Goal: Transaction & Acquisition: Download file/media

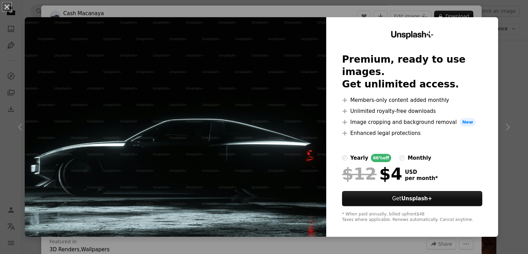
click at [445, 12] on div "An X shape Unsplash+ Premium, ready to use images. Get unlimited access. A plus…" at bounding box center [264, 127] width 528 height 254
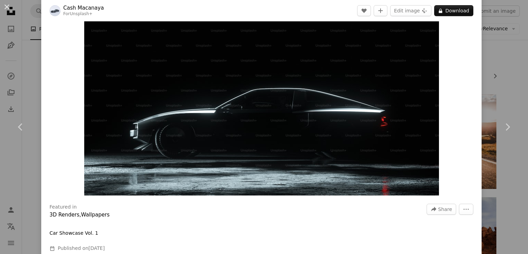
scroll to position [69, 0]
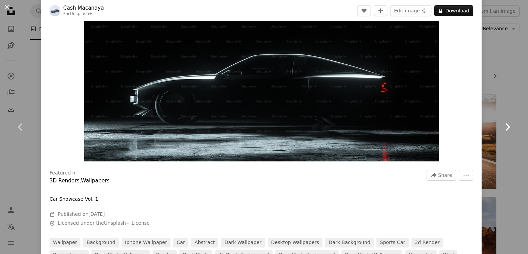
click at [516, 98] on link "Chevron right" at bounding box center [506, 127] width 41 height 66
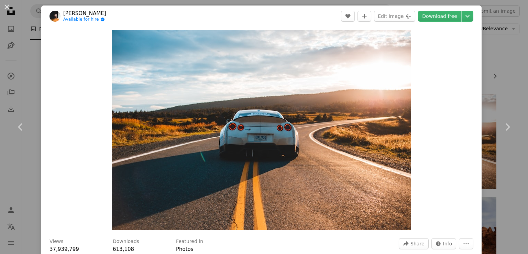
click at [507, 74] on div "An X shape Chevron left Chevron right [PERSON_NAME] Available for hire A checkm…" at bounding box center [264, 127] width 528 height 254
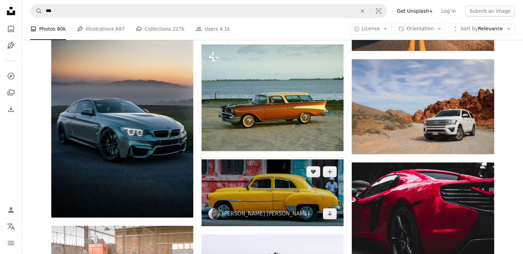
scroll to position [137, 0]
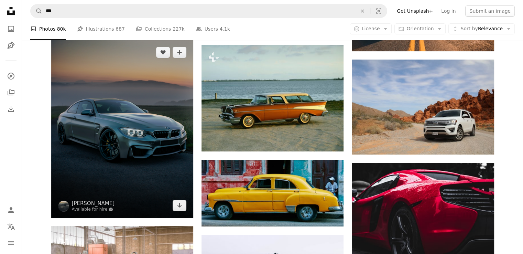
click at [169, 135] on img at bounding box center [122, 129] width 142 height 178
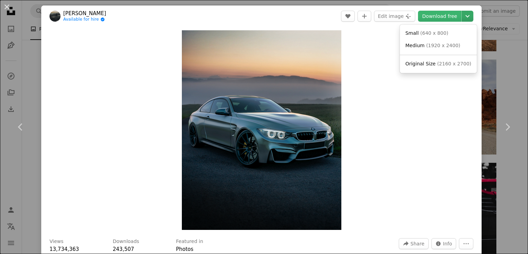
click at [465, 16] on icon "Choose download size" at bounding box center [467, 16] width 4 height 2
click at [435, 33] on span "( 640 x 800 )" at bounding box center [434, 32] width 28 height 5
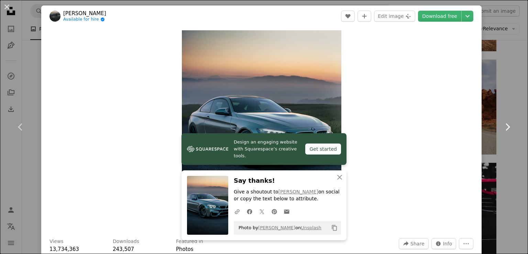
click at [505, 125] on icon at bounding box center [507, 126] width 4 height 7
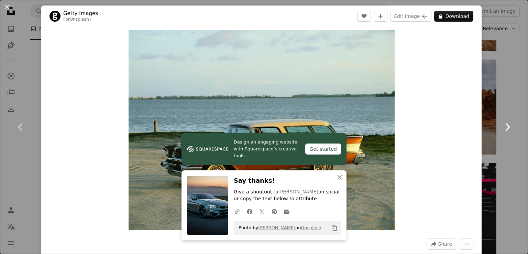
click at [505, 125] on icon at bounding box center [507, 126] width 4 height 7
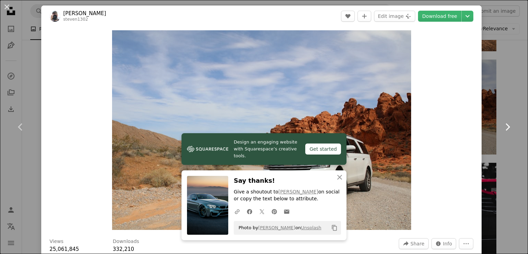
click at [515, 105] on link "Chevron right" at bounding box center [506, 127] width 41 height 66
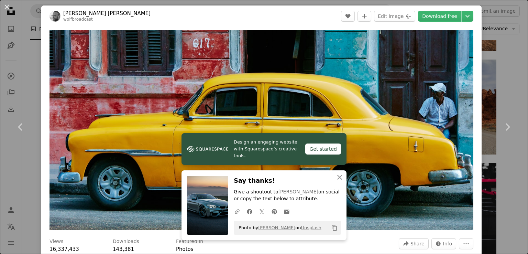
click at [9, 7] on button "An X shape" at bounding box center [7, 7] width 8 height 8
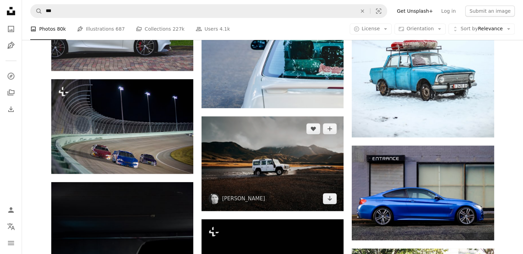
scroll to position [481, 0]
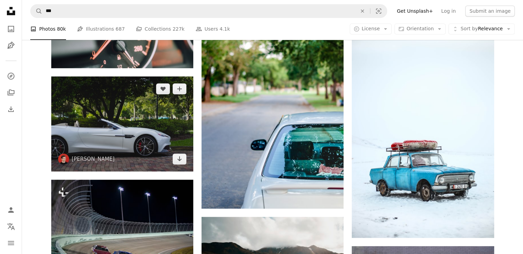
click at [142, 123] on img at bounding box center [122, 123] width 142 height 94
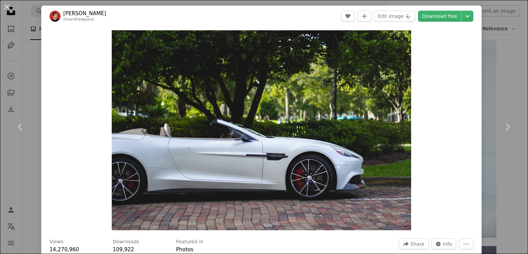
click at [468, 19] on header "[PERSON_NAME] imandrewpons A heart A plus sign Edit image Plus sign for Unsplas…" at bounding box center [261, 15] width 440 height 21
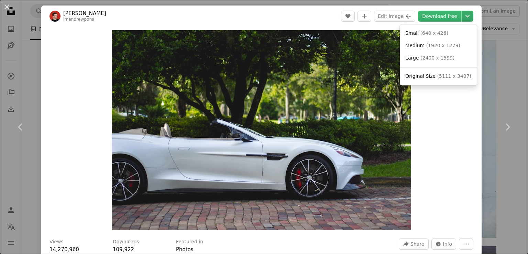
click at [464, 18] on icon "Chevron down" at bounding box center [467, 16] width 11 height 8
click at [424, 33] on span "( 640 x 426 )" at bounding box center [434, 32] width 28 height 5
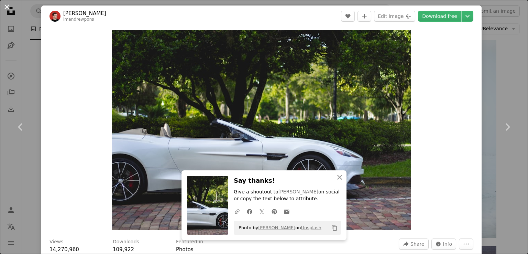
click at [3, 10] on button "An X shape" at bounding box center [7, 7] width 8 height 8
